Goal: Use online tool/utility: Use online tool/utility

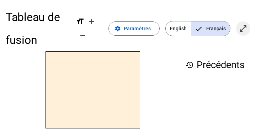
click at [244, 28] on mat-icon "open_in_full" at bounding box center [243, 28] width 9 height 9
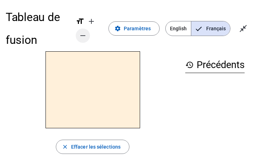
click at [81, 34] on mat-icon "remove" at bounding box center [83, 35] width 9 height 9
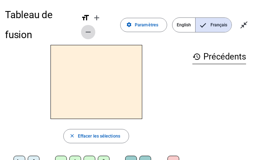
click at [90, 32] on mat-icon "remove" at bounding box center [88, 32] width 9 height 9
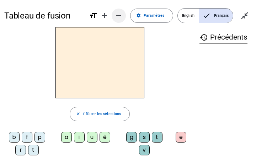
click at [90, 32] on h2 at bounding box center [99, 62] width 89 height 71
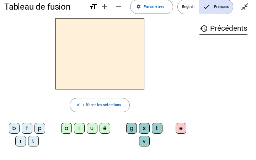
scroll to position [13, 0]
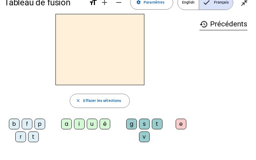
click at [25, 123] on div "f" at bounding box center [27, 123] width 11 height 11
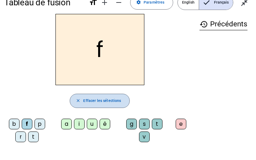
click at [95, 98] on span "Effacer les sélections" at bounding box center [102, 100] width 38 height 6
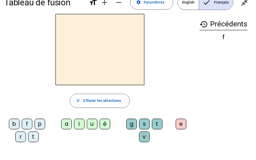
click at [14, 123] on div "b" at bounding box center [14, 123] width 11 height 11
click at [64, 123] on div "a" at bounding box center [66, 123] width 11 height 11
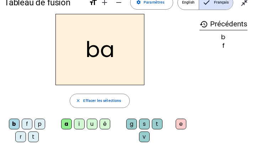
click at [144, 122] on div "s" at bounding box center [144, 123] width 11 height 11
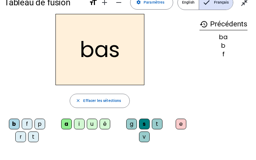
click at [35, 136] on div "t" at bounding box center [33, 136] width 11 height 11
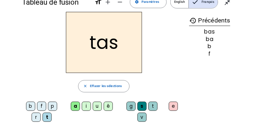
scroll to position [0, 0]
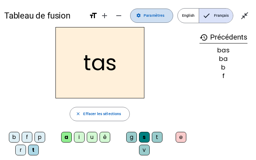
click at [154, 10] on span at bounding box center [152, 15] width 42 height 17
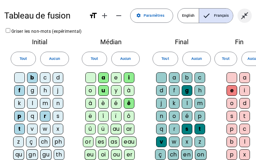
click at [245, 17] on mat-icon "close_fullscreen" at bounding box center [244, 15] width 9 height 9
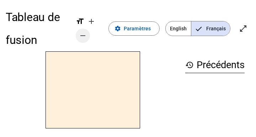
click at [84, 34] on mat-icon "remove" at bounding box center [83, 35] width 9 height 9
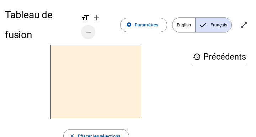
click at [84, 34] on mat-icon "remove" at bounding box center [88, 32] width 9 height 9
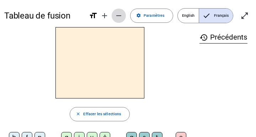
click at [84, 34] on h2 at bounding box center [99, 62] width 89 height 71
